Goal: Information Seeking & Learning: Learn about a topic

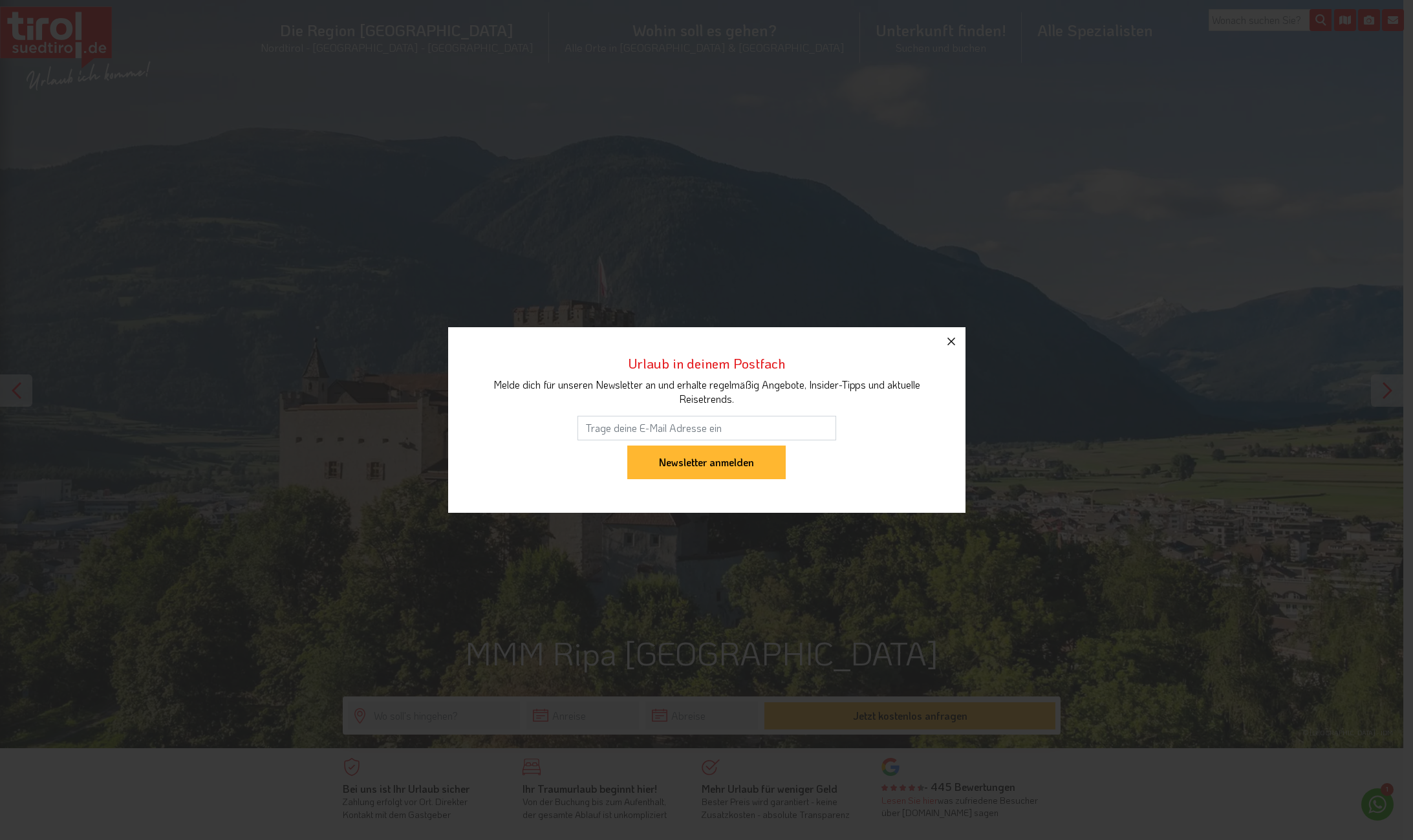
click at [951, 342] on icon "button" at bounding box center [951, 341] width 8 height 8
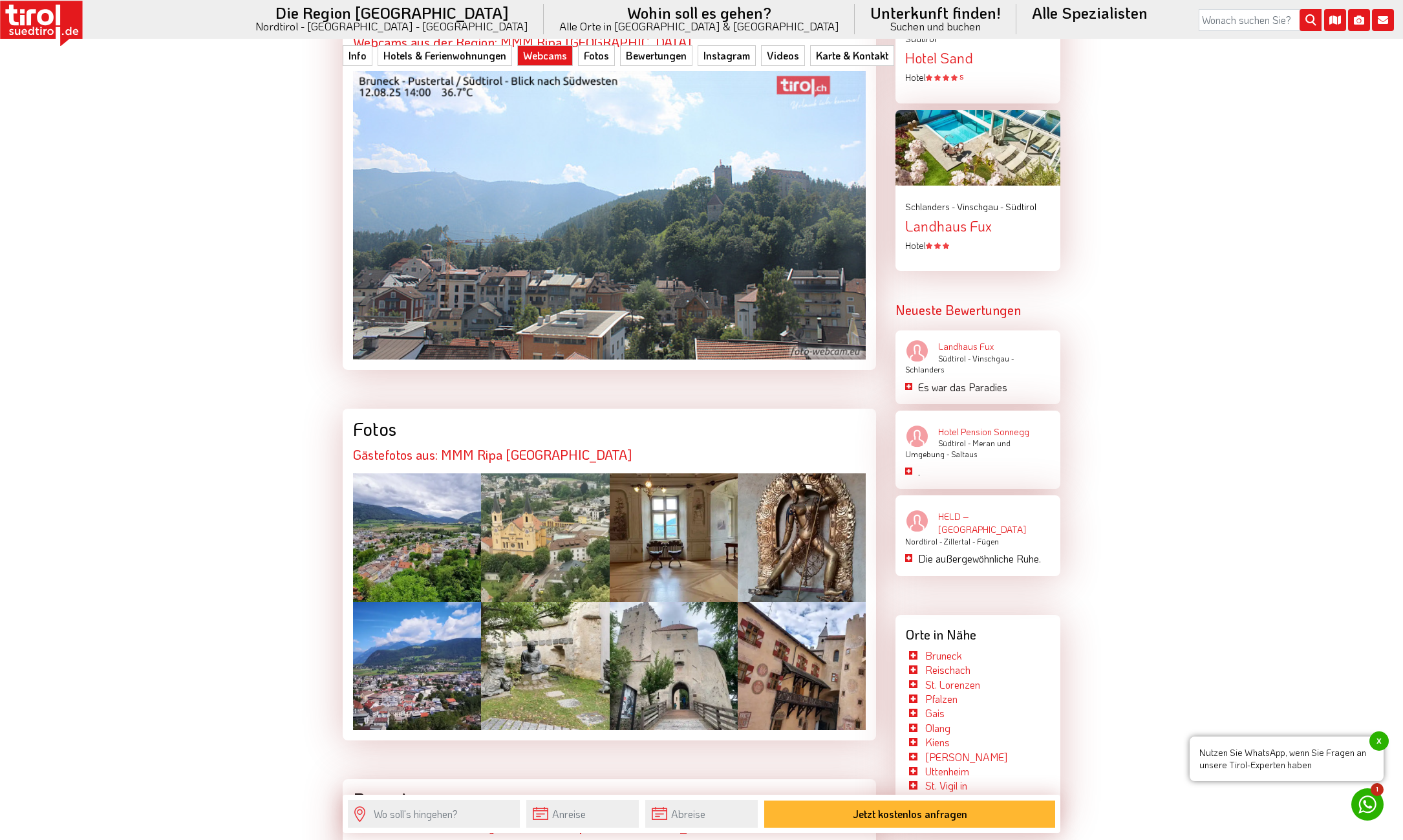
scroll to position [2199, 0]
click at [423, 507] on div at bounding box center [417, 536] width 128 height 128
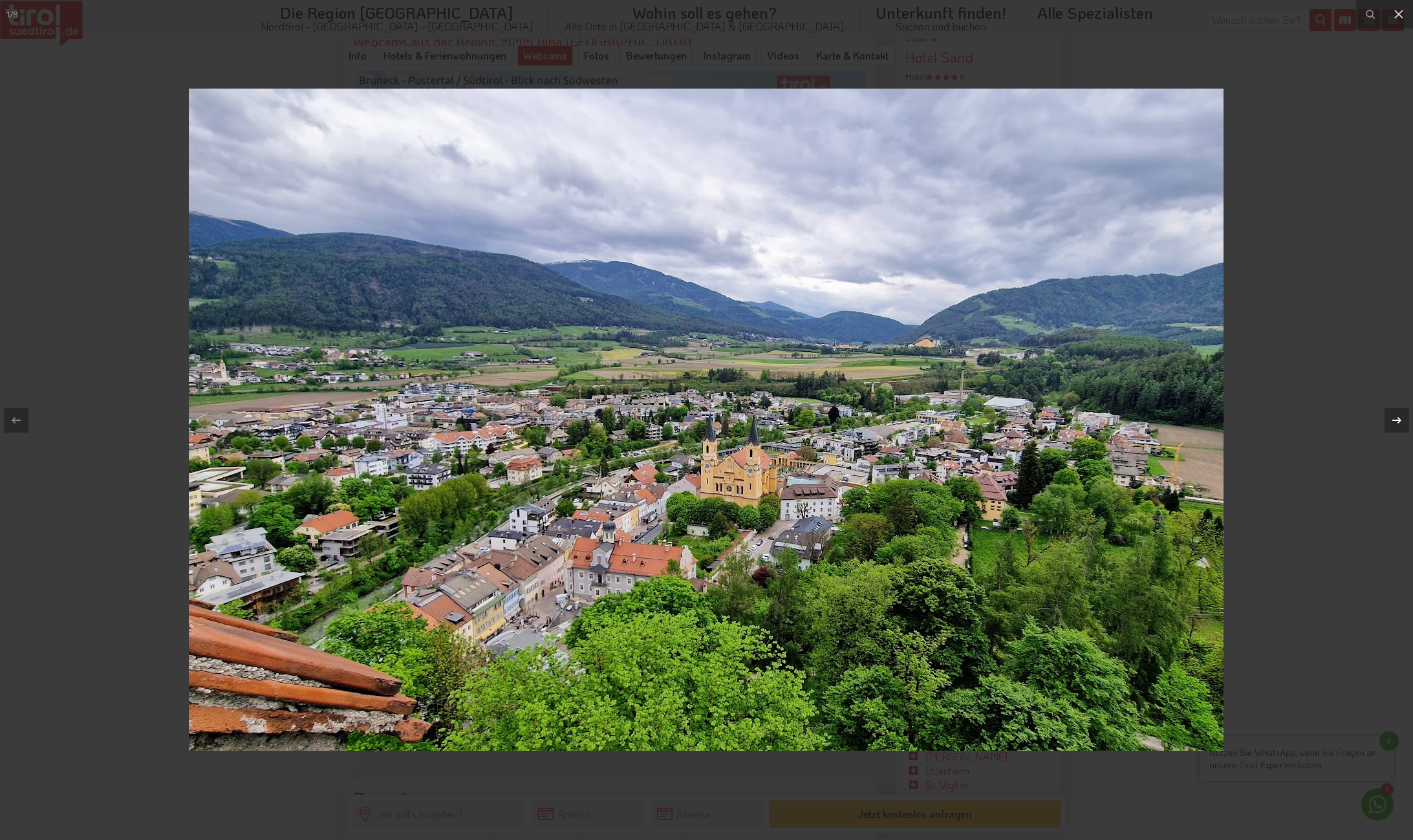
click at [1398, 421] on icon at bounding box center [1397, 420] width 16 height 16
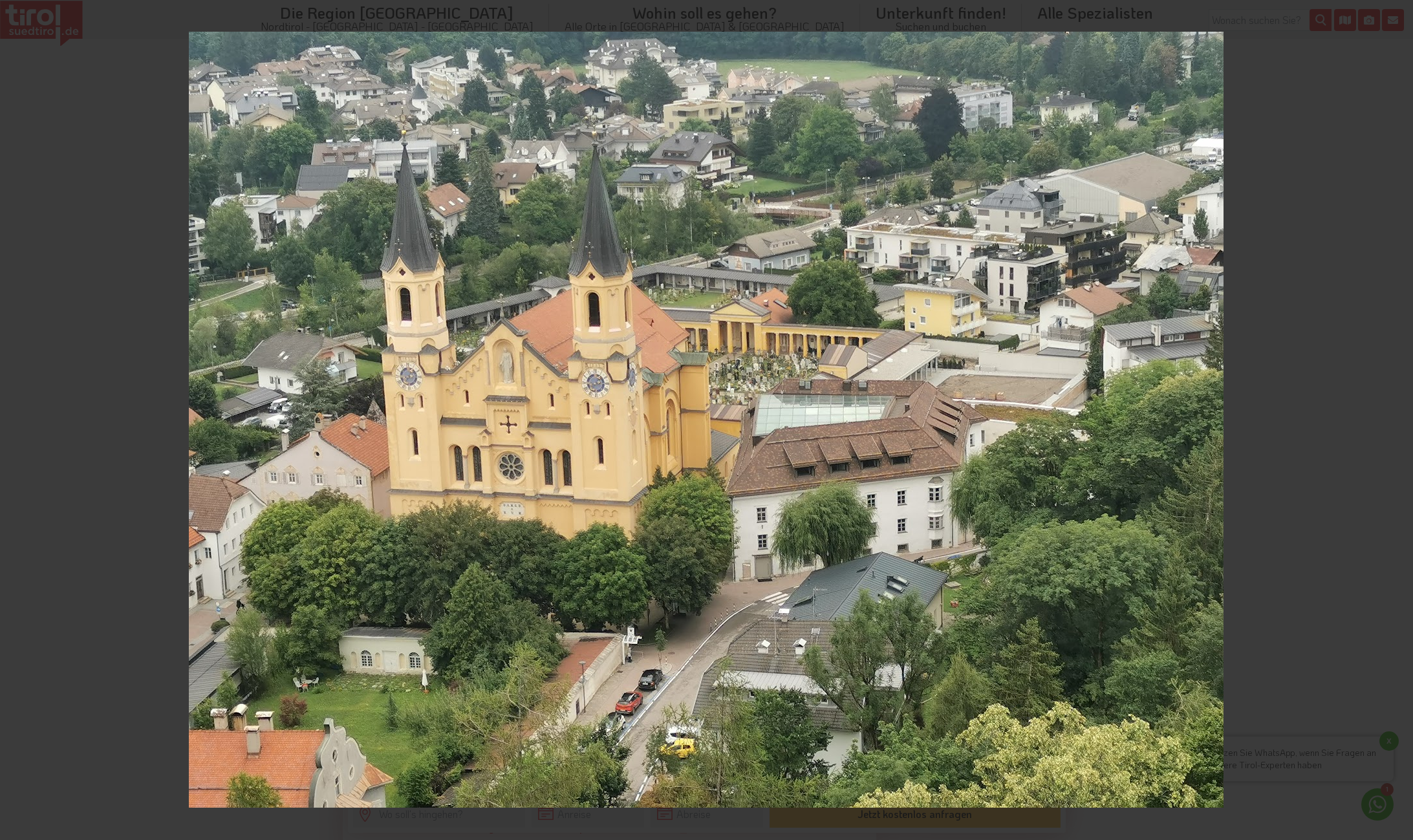
click at [1398, 421] on div "2 / 8" at bounding box center [706, 420] width 1413 height 840
click at [1398, 421] on icon at bounding box center [1397, 420] width 16 height 16
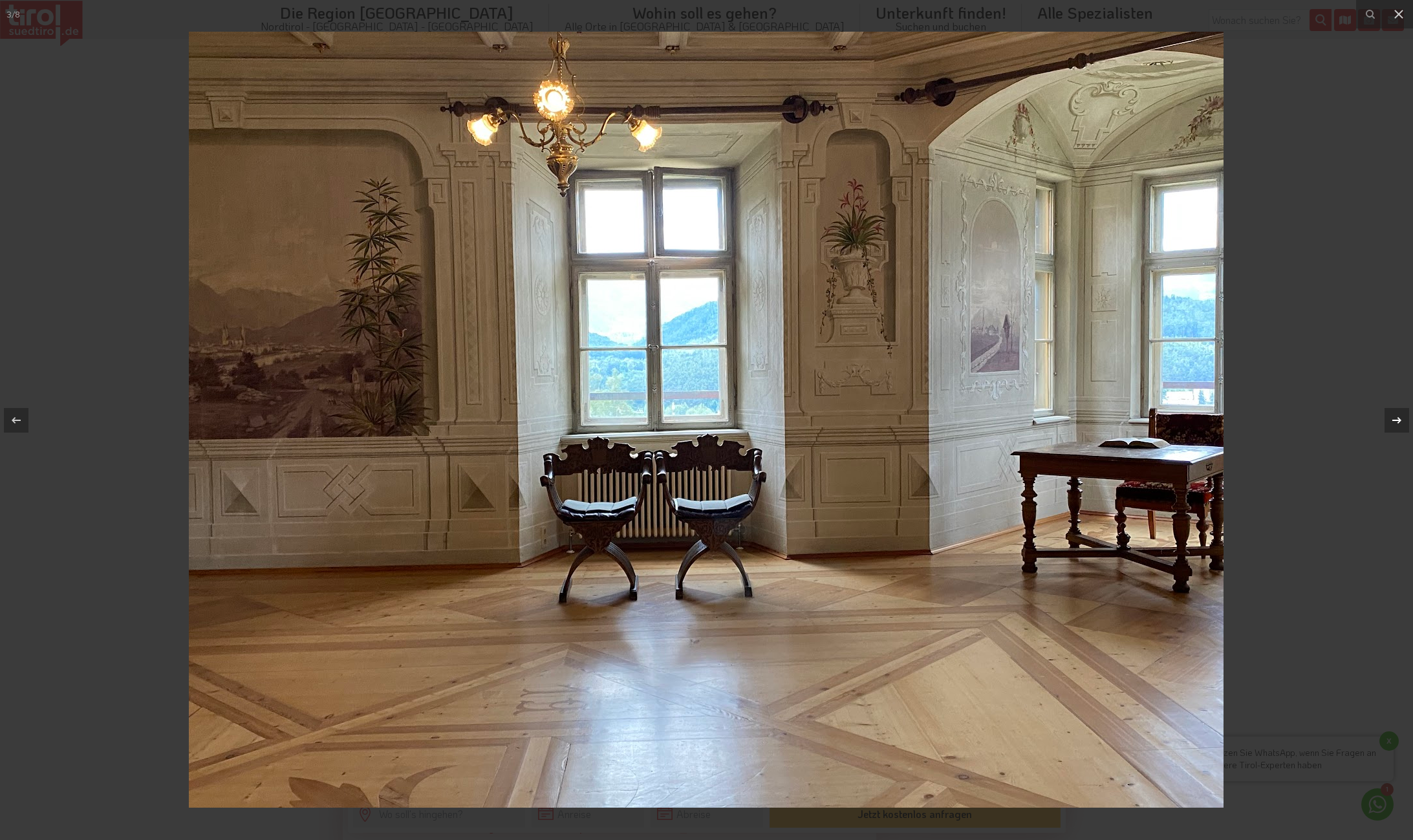
click at [1398, 421] on div "3 / 8" at bounding box center [706, 420] width 1413 height 840
click at [1400, 419] on icon at bounding box center [1397, 419] width 9 height 6
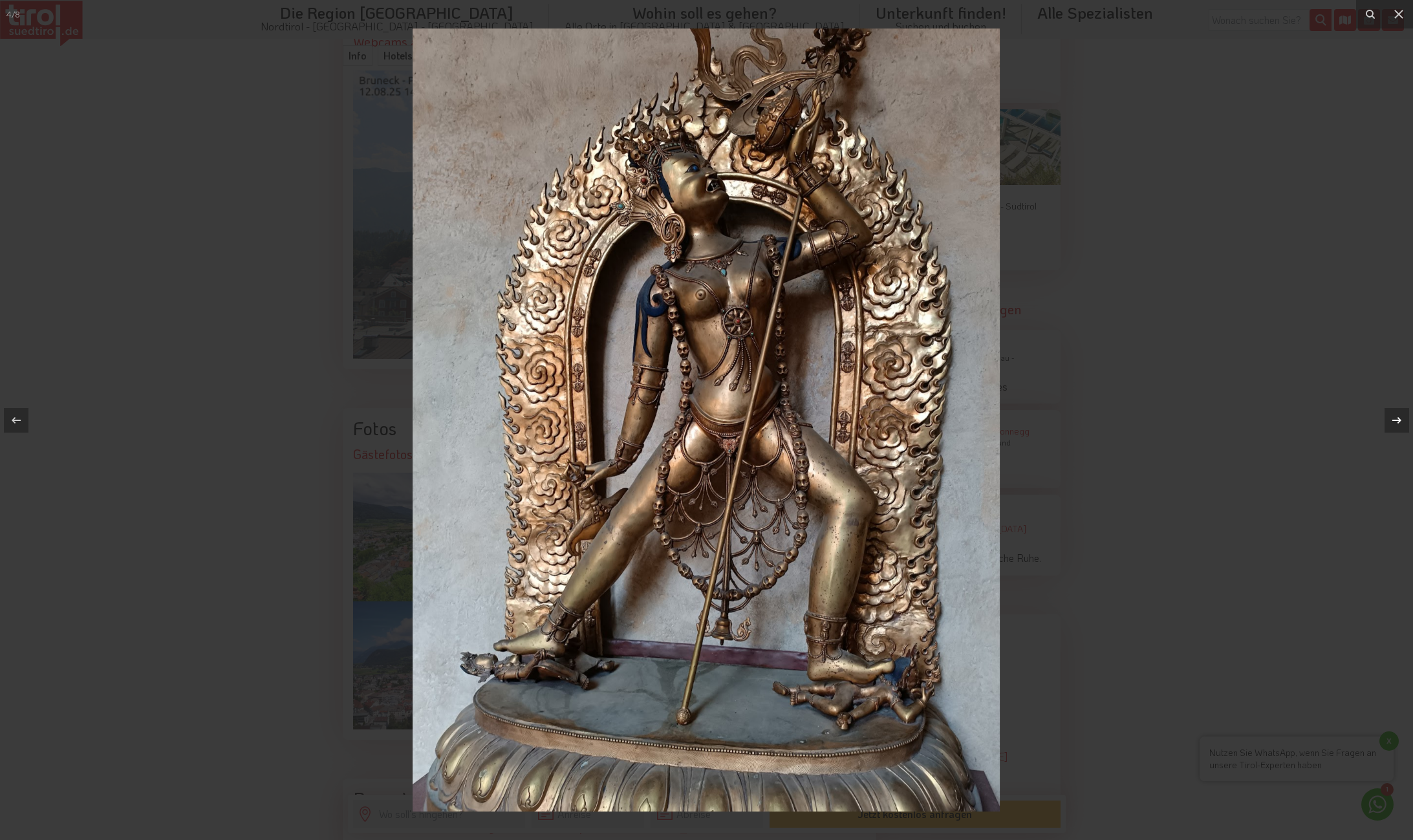
click at [1400, 419] on div "4 / 8" at bounding box center [706, 420] width 1413 height 840
click at [1394, 421] on icon at bounding box center [1397, 420] width 16 height 16
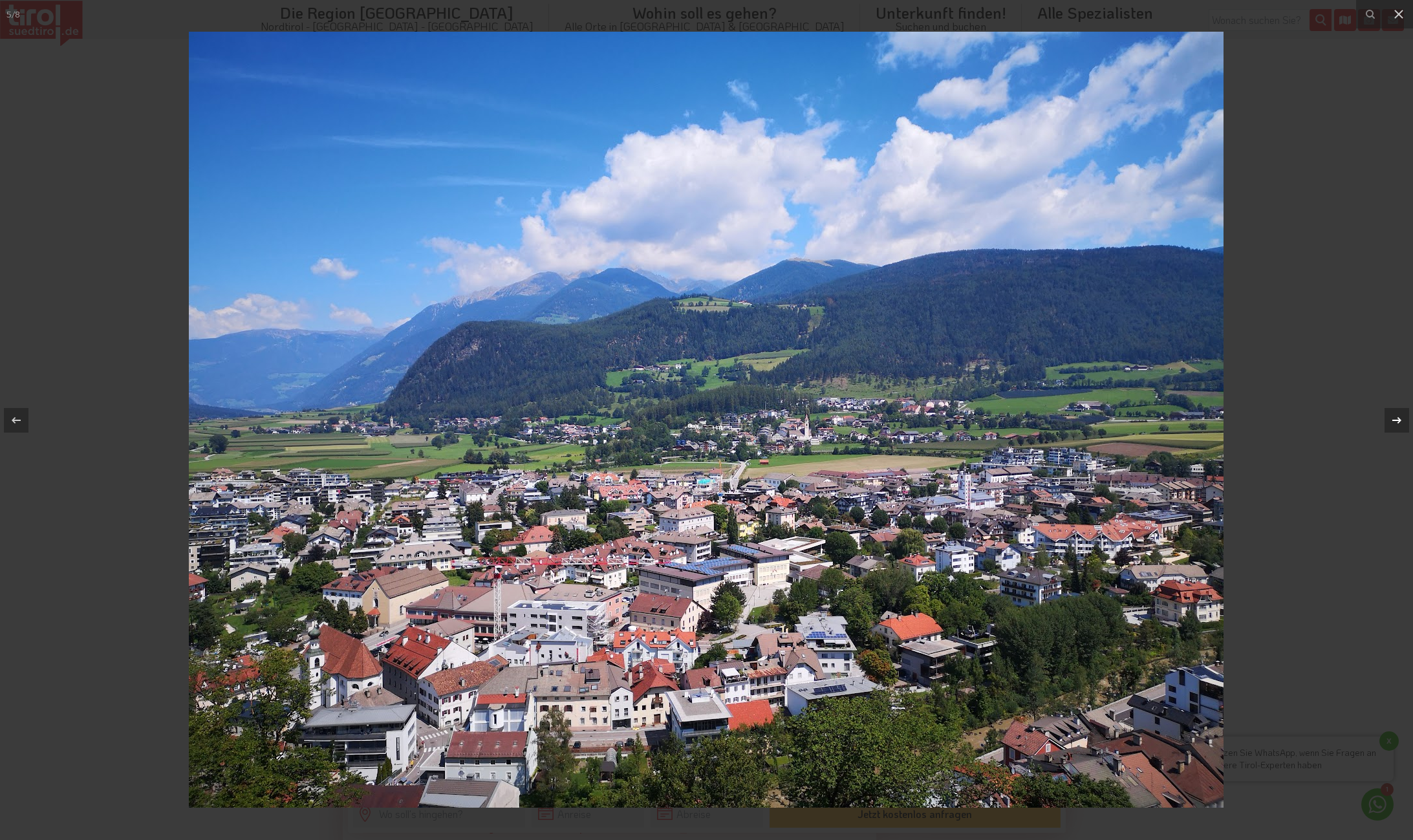
click at [1394, 421] on icon at bounding box center [1397, 420] width 16 height 16
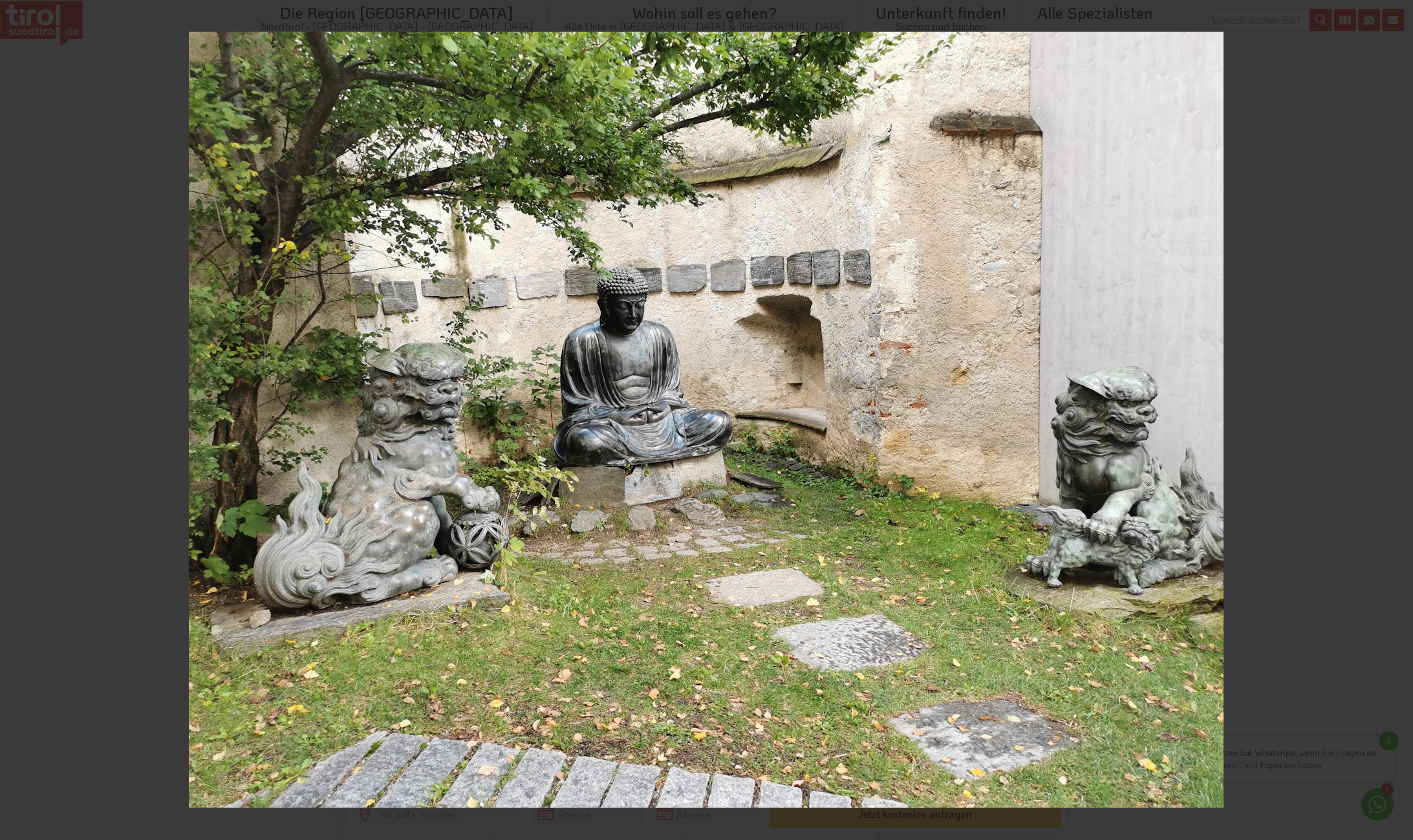
click at [1394, 421] on div "6 / 8" at bounding box center [706, 420] width 1413 height 840
click at [1399, 419] on icon at bounding box center [1397, 419] width 9 height 6
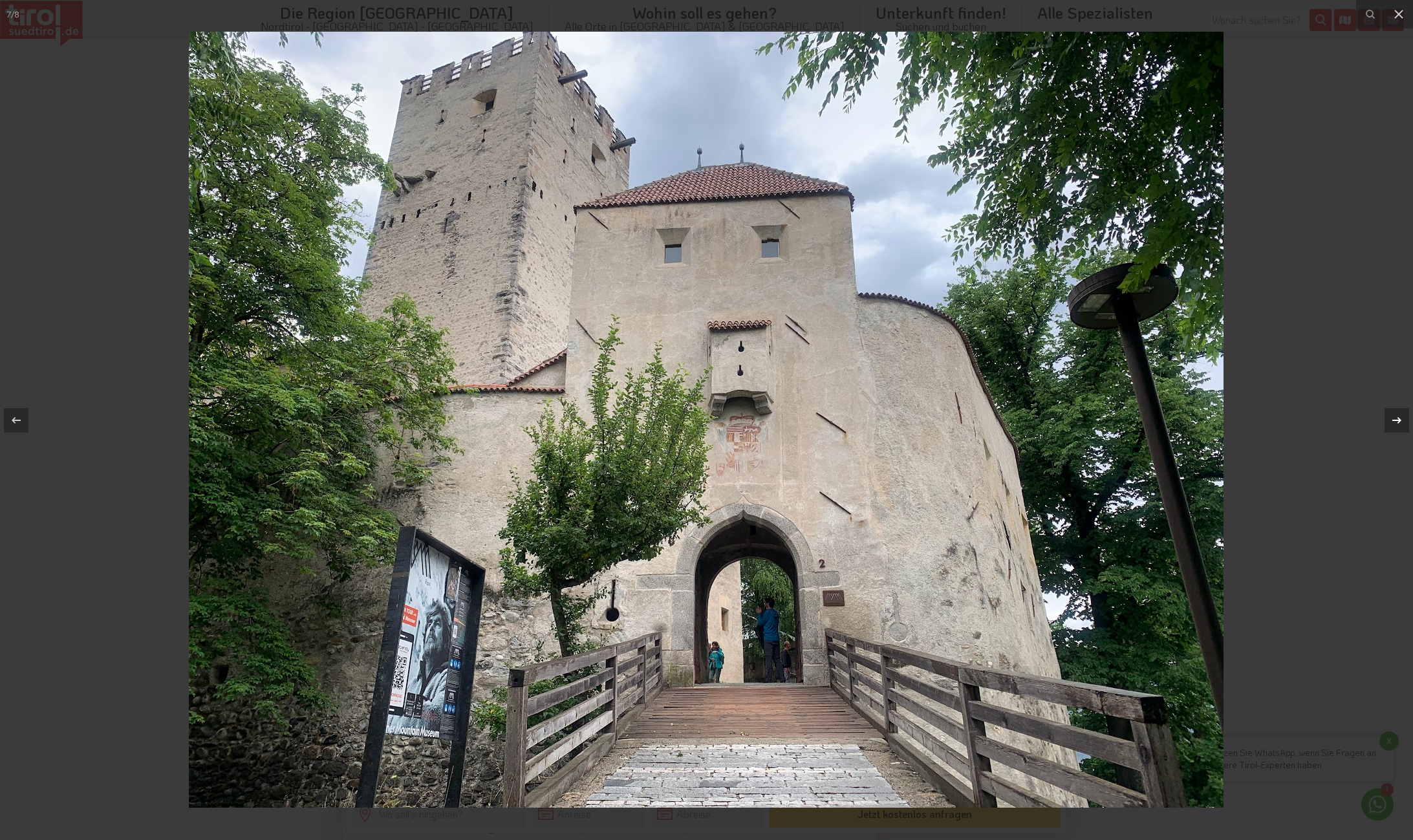
click at [1398, 420] on icon at bounding box center [1397, 419] width 9 height 6
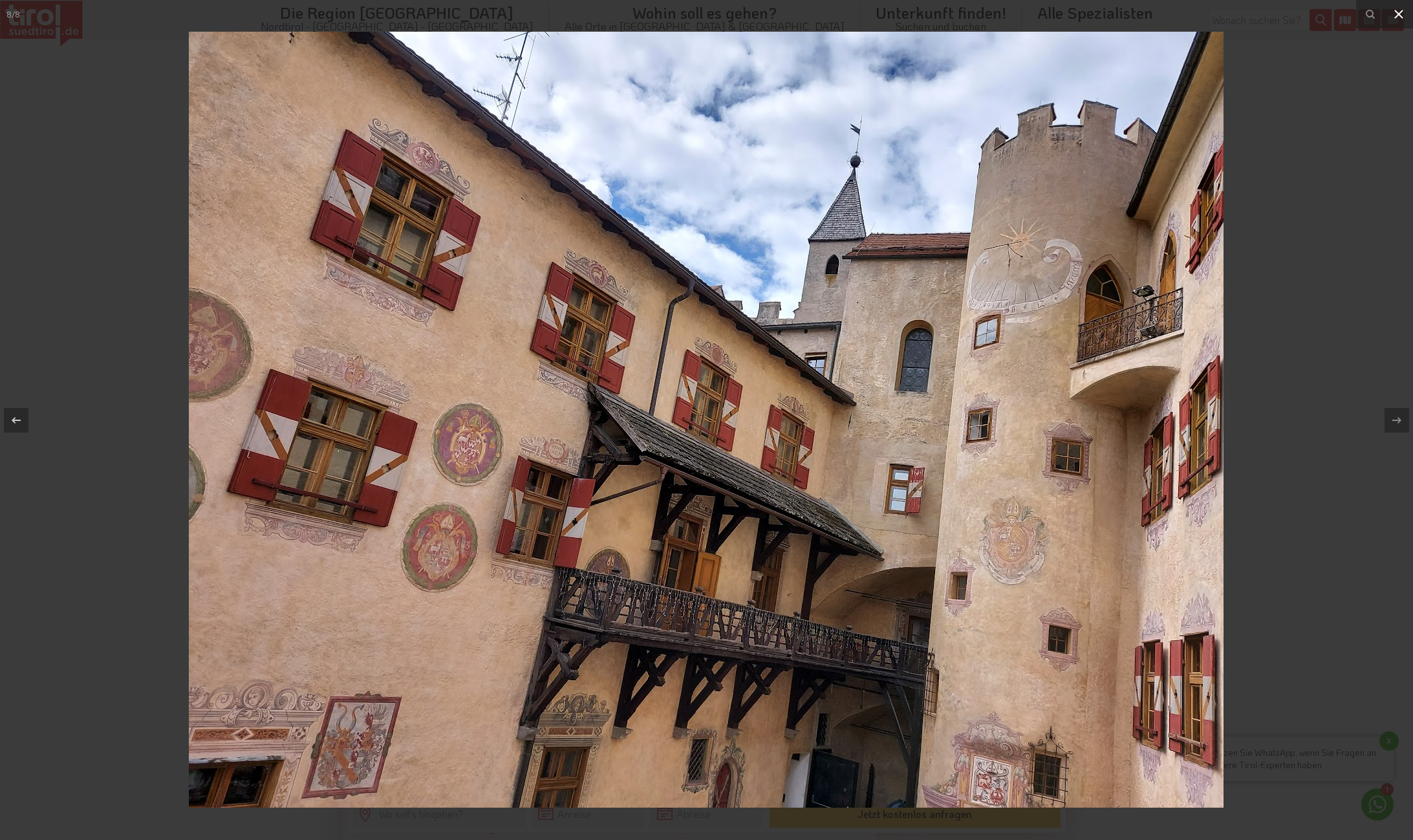
click at [1402, 14] on icon at bounding box center [1399, 14] width 16 height 16
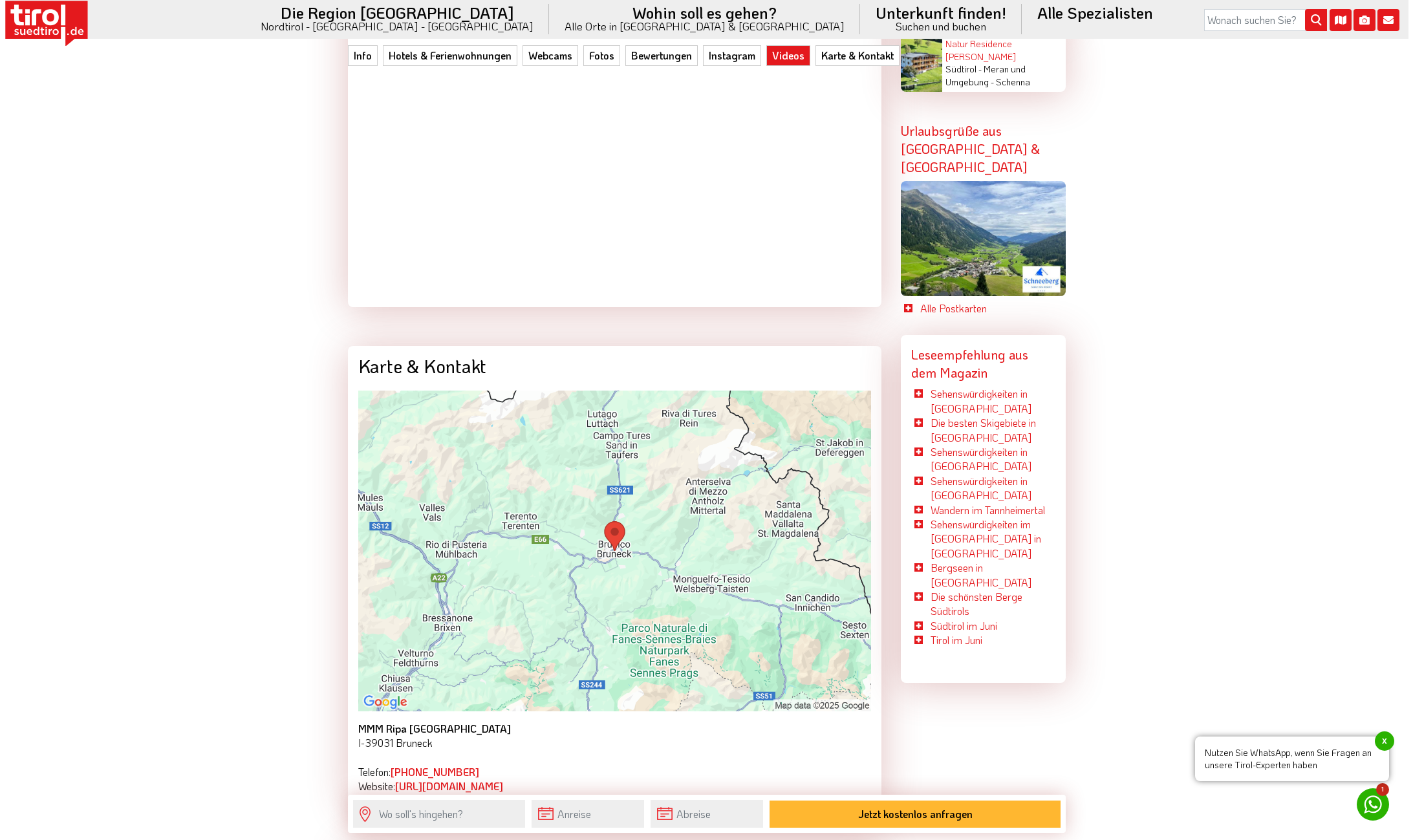
scroll to position [4009, 0]
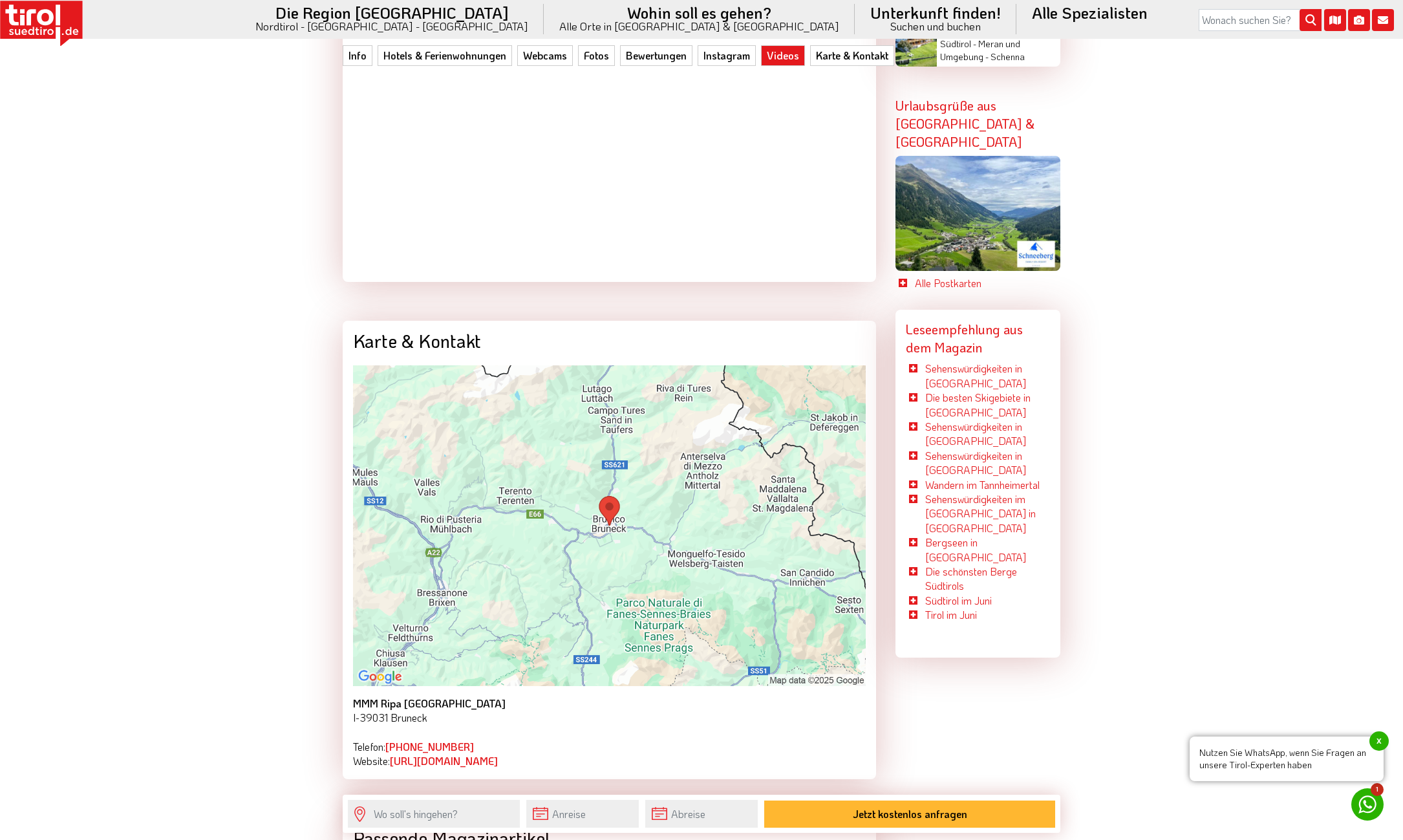
click at [609, 488] on img at bounding box center [609, 526] width 513 height 320
